Goal: Task Accomplishment & Management: Use online tool/utility

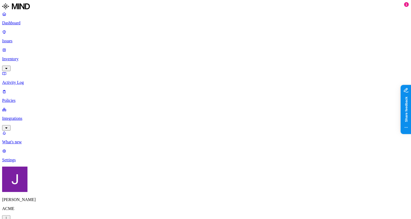
click at [28, 39] on p "Issues" at bounding box center [205, 41] width 406 height 5
